Goal: Task Accomplishment & Management: Use online tool/utility

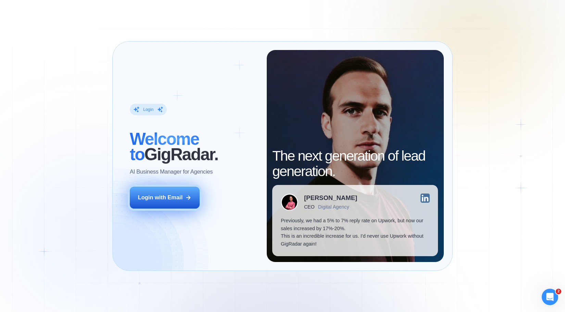
click at [181, 200] on div "Login with Email" at bounding box center [160, 197] width 45 height 8
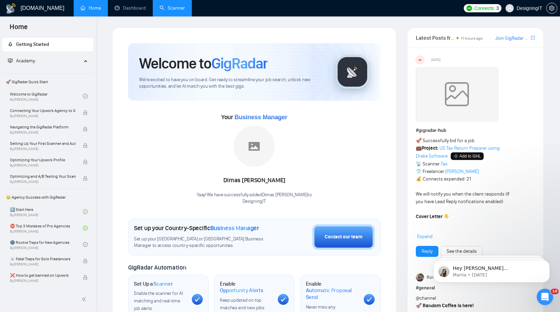
click at [172, 11] on link "Scanner" at bounding box center [171, 8] width 25 height 6
